Goal: Information Seeking & Learning: Learn about a topic

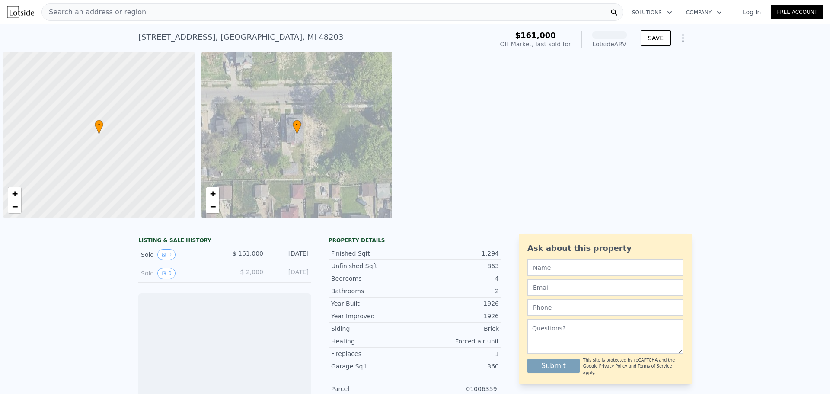
scroll to position [0, 3]
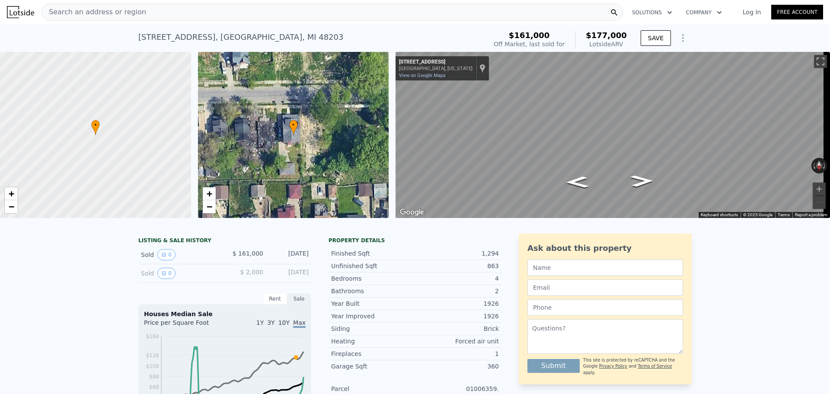
click at [179, 17] on div "Search an address or region" at bounding box center [333, 11] width 582 height 17
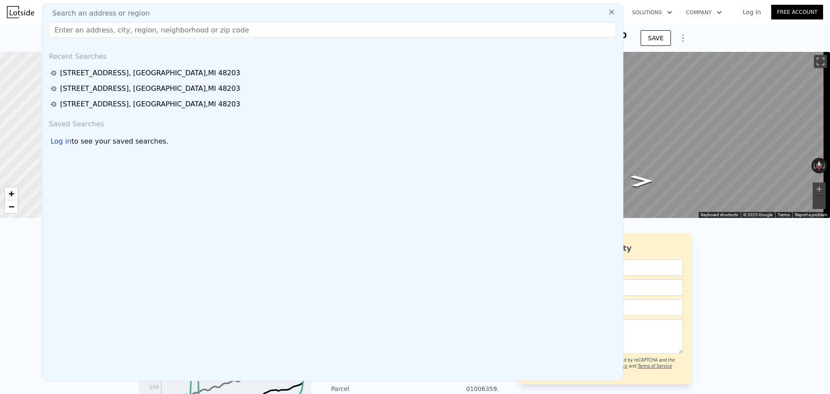
click at [179, 17] on div "Search an address or region" at bounding box center [332, 13] width 574 height 10
click at [177, 32] on input "text" at bounding box center [332, 30] width 567 height 16
paste input "42 E Montana St Detroit, MI 48203"
drag, startPoint x: 126, startPoint y: 31, endPoint x: 230, endPoint y: 32, distance: 103.3
click at [230, 32] on input "42 E Montana St Detroit, MI 48203" at bounding box center [332, 30] width 567 height 16
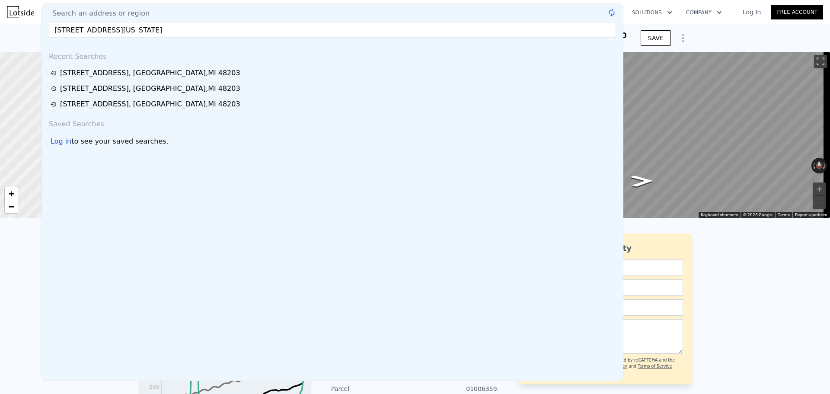
click at [232, 29] on input "42 E Montana St Detroit" at bounding box center [332, 30] width 567 height 16
drag, startPoint x: 164, startPoint y: 29, endPoint x: 237, endPoint y: 29, distance: 73.1
click at [230, 29] on input "42 E Montana St Detroit" at bounding box center [332, 30] width 567 height 16
type input "[STREET_ADDRESS][US_STATE]"
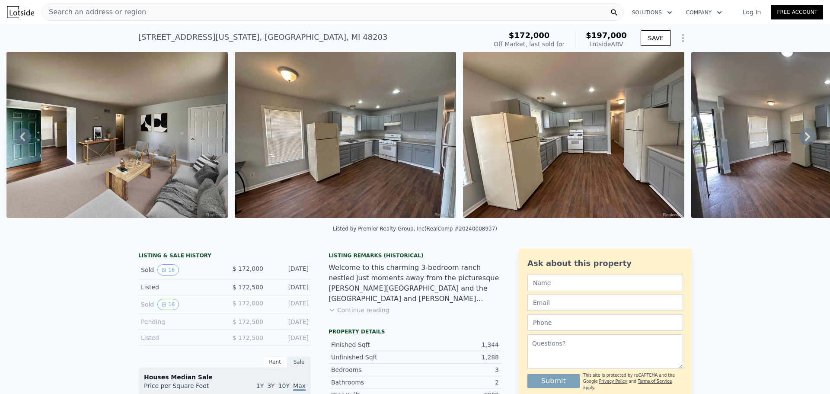
scroll to position [0, 852]
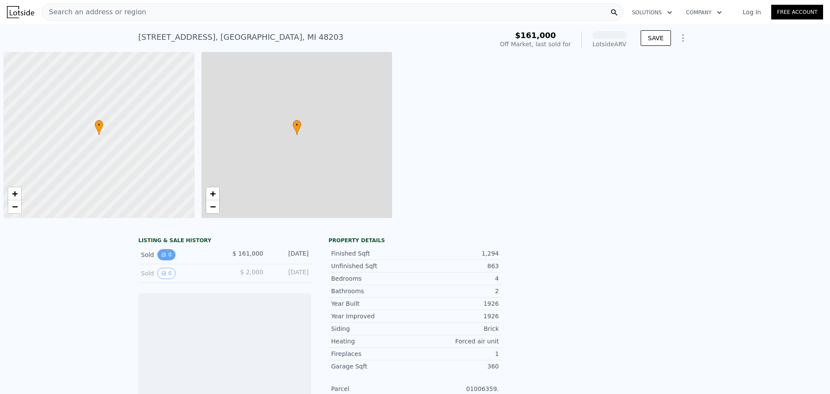
scroll to position [0, 3]
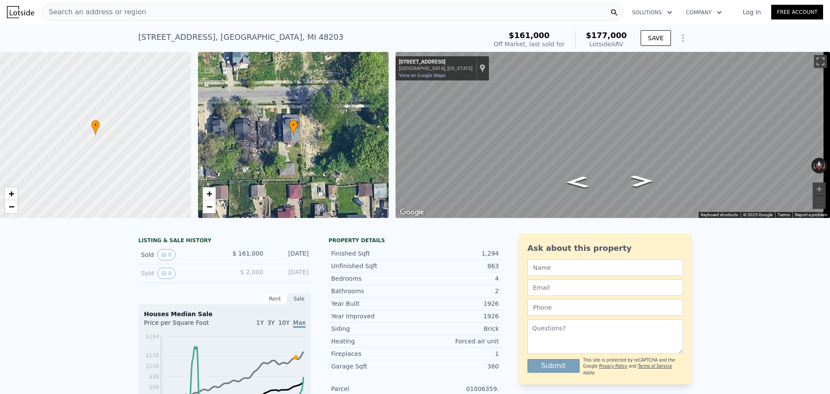
click at [233, 8] on div "Search an address or region" at bounding box center [333, 11] width 582 height 17
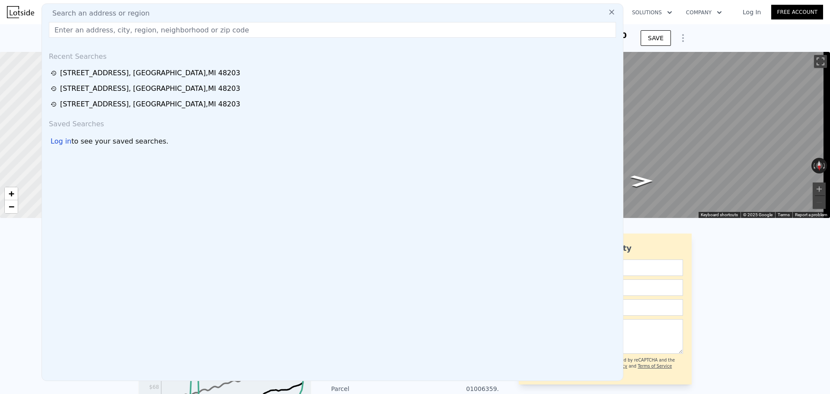
click at [232, 13] on div "Search an address or region" at bounding box center [332, 13] width 574 height 10
click at [207, 34] on input "text" at bounding box center [332, 30] width 567 height 16
paste input "93 E Savannah St, Detroit, MI 48203"
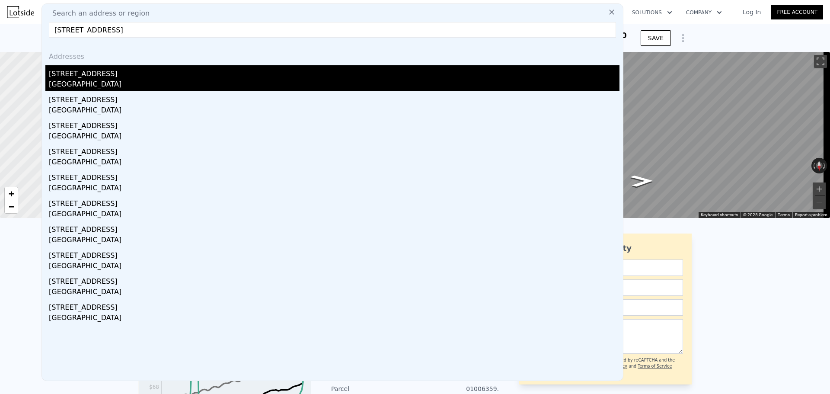
type input "93 E Savannah St, Detroit, MI 48203"
click at [123, 82] on div "Detroit, MI 48203" at bounding box center [334, 85] width 571 height 12
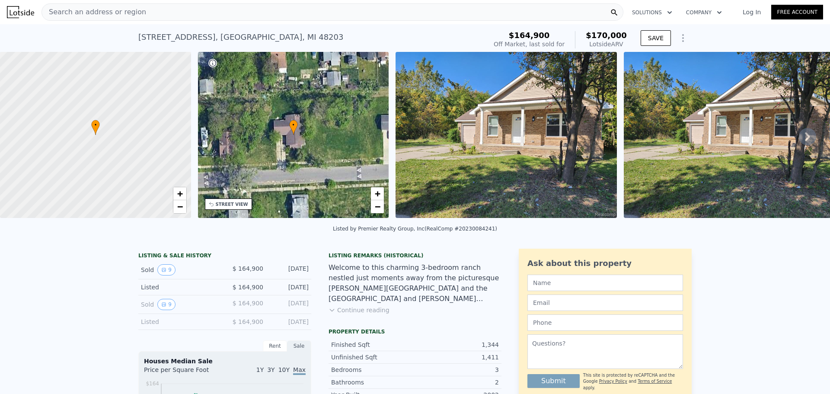
click at [199, 19] on div "Search an address or region" at bounding box center [333, 11] width 582 height 17
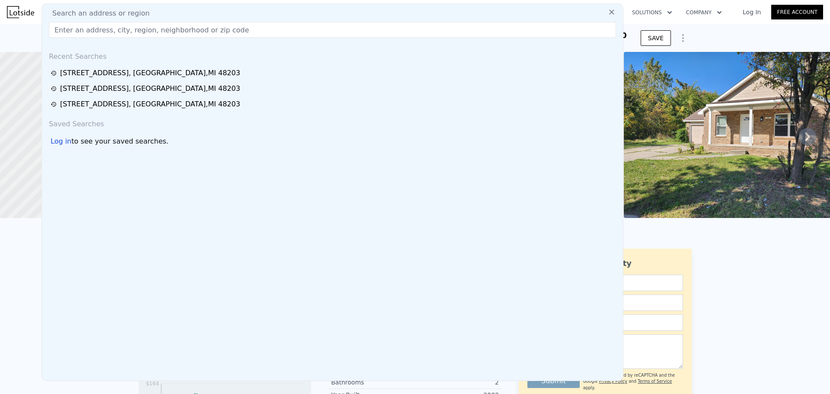
click at [204, 15] on div "Search an address or region" at bounding box center [332, 13] width 574 height 10
click at [199, 34] on input "text" at bounding box center [332, 30] width 567 height 16
paste input "42 E Montana St, Detroit, MI 48203"
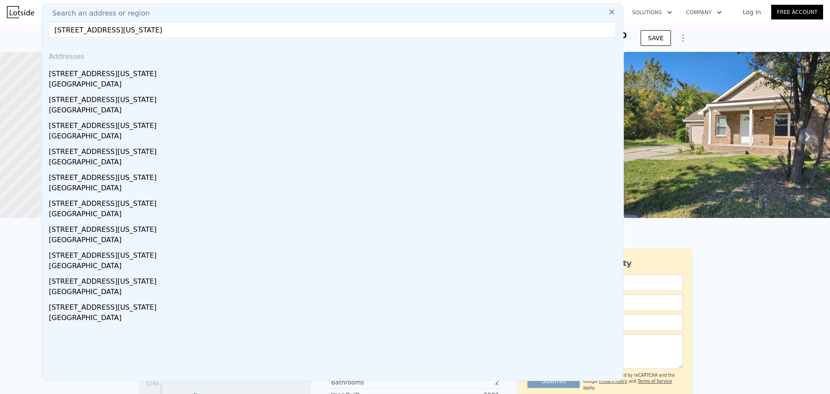
type input "42 E Montana St, Detroit, MI 48203"
click at [100, 80] on div "Detroit, MI 48203" at bounding box center [334, 85] width 571 height 12
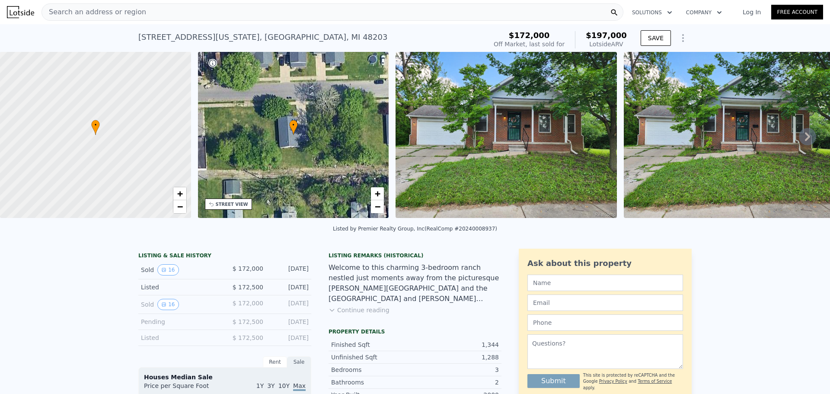
click at [156, 17] on div "Search an address or region" at bounding box center [333, 11] width 582 height 17
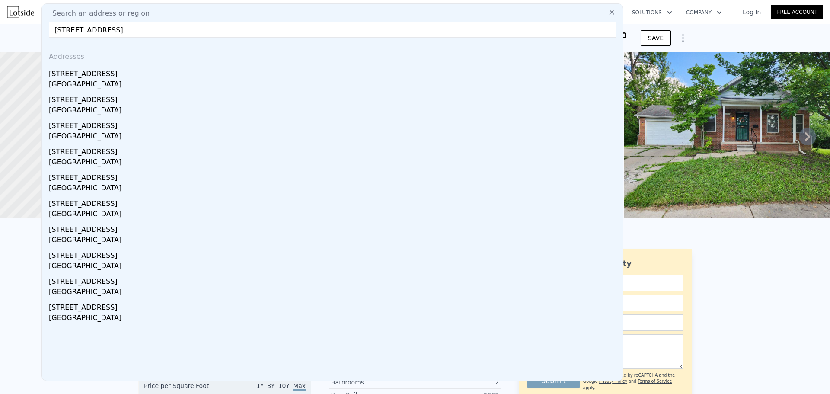
type input "191 E Savannah St, Detroit, MI 48203"
click at [98, 77] on div "191 E Savannah St" at bounding box center [334, 72] width 571 height 14
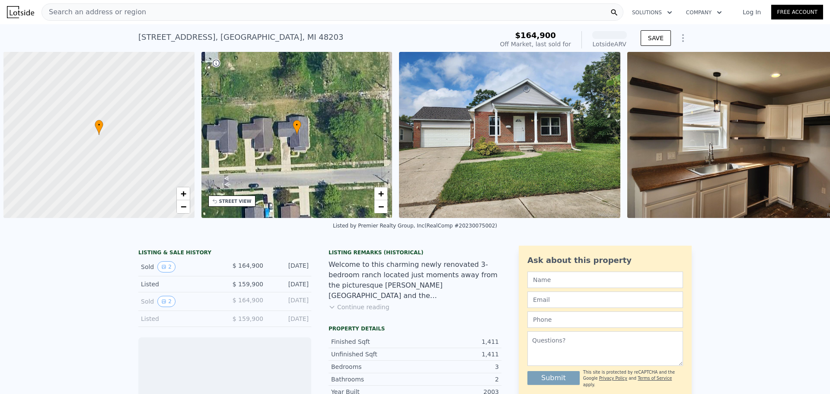
scroll to position [0, 3]
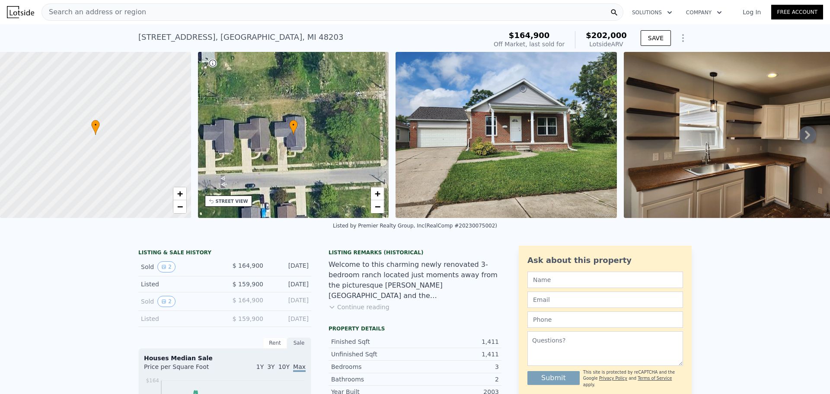
click at [208, 12] on div "Search an address or region" at bounding box center [333, 11] width 582 height 17
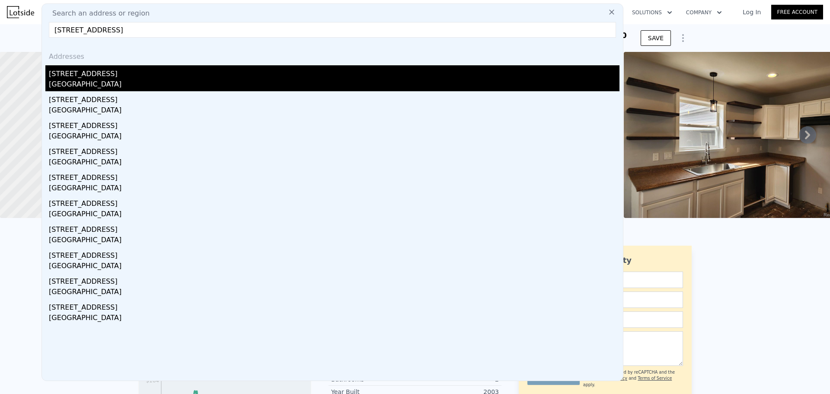
type input "177 E Savannah St, Detroit, MI 48203"
click at [148, 78] on div "177 E Savannah St" at bounding box center [334, 72] width 571 height 14
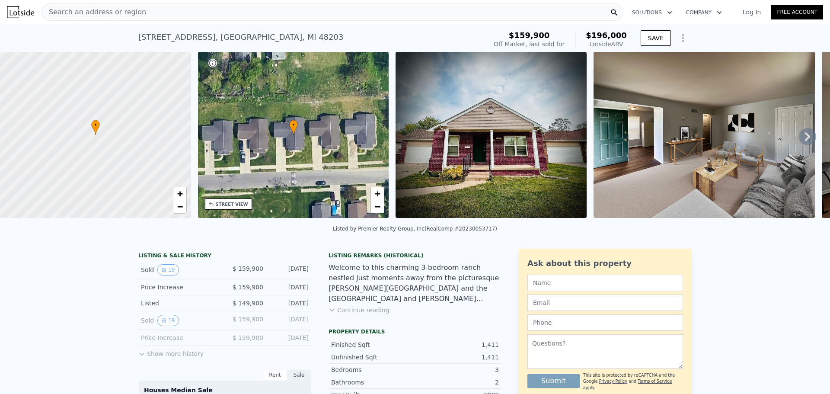
click at [182, 4] on div "Search an address or region" at bounding box center [333, 11] width 582 height 17
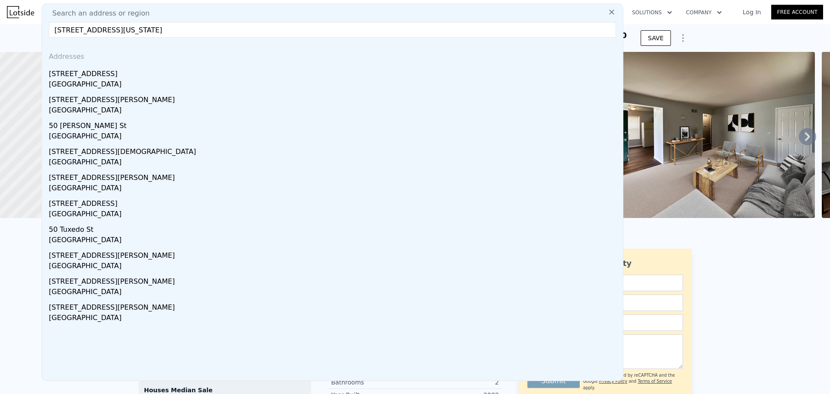
drag, startPoint x: 102, startPoint y: 29, endPoint x: 144, endPoint y: 34, distance: 42.2
click at [144, 34] on input "50 E Nevada St Highland Park, MI 48203" at bounding box center [332, 30] width 567 height 16
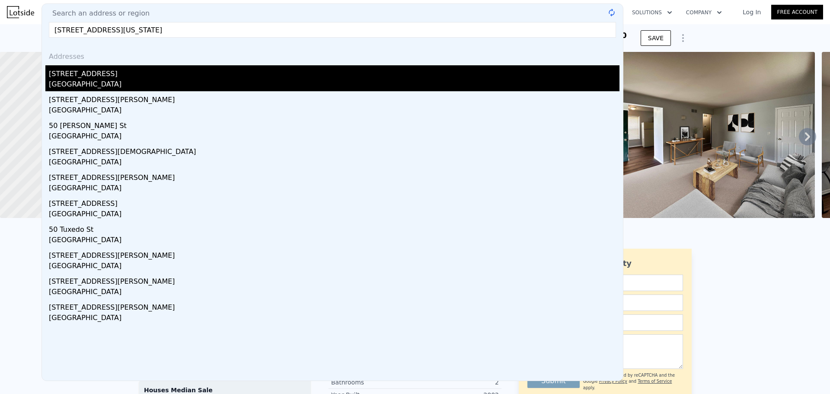
type input "50 E Nevada St detroit, MI 48203"
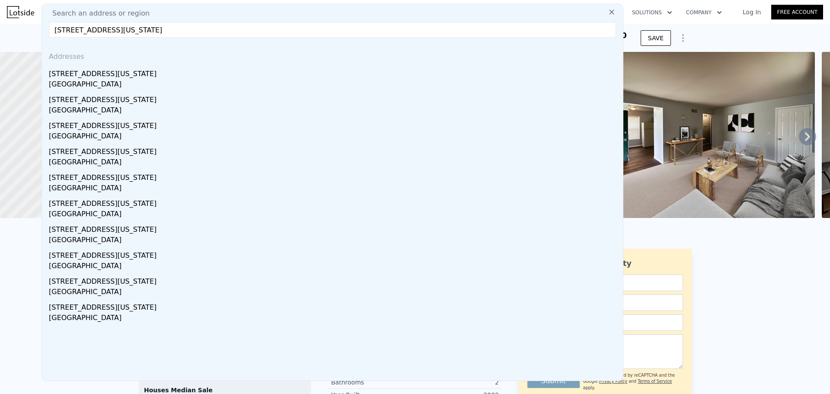
click at [121, 29] on input "50 E Nevada St detroit, MI 48203" at bounding box center [332, 30] width 567 height 16
click at [98, 73] on div "[STREET_ADDRESS][US_STATE]" at bounding box center [334, 72] width 571 height 14
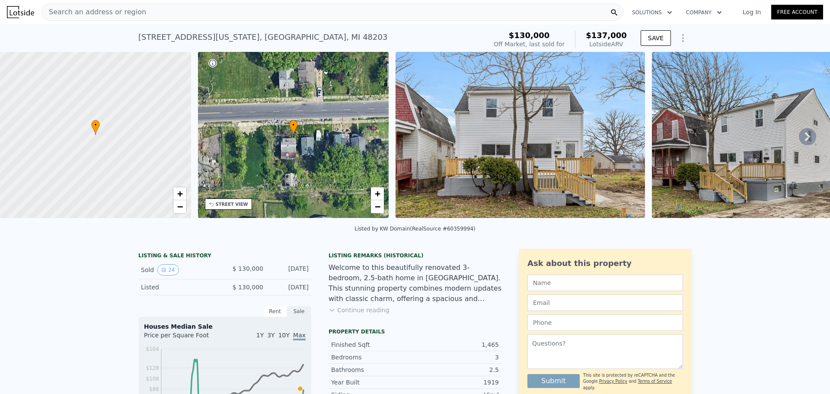
click at [359, 314] on button "Continue reading" at bounding box center [359, 310] width 61 height 9
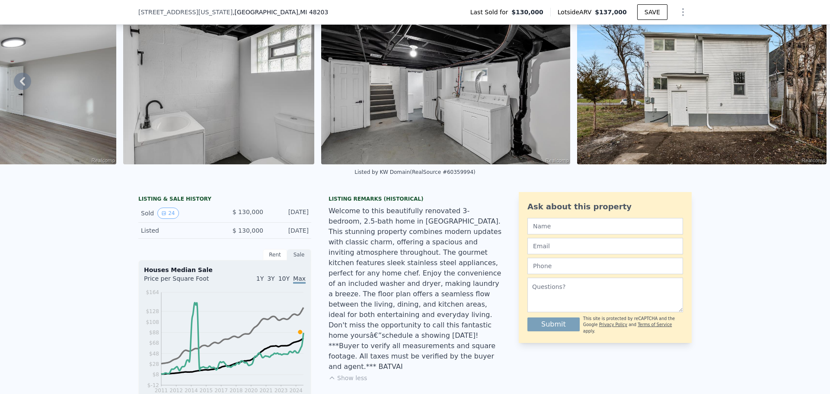
scroll to position [47, 0]
